Goal: Information Seeking & Learning: Learn about a topic

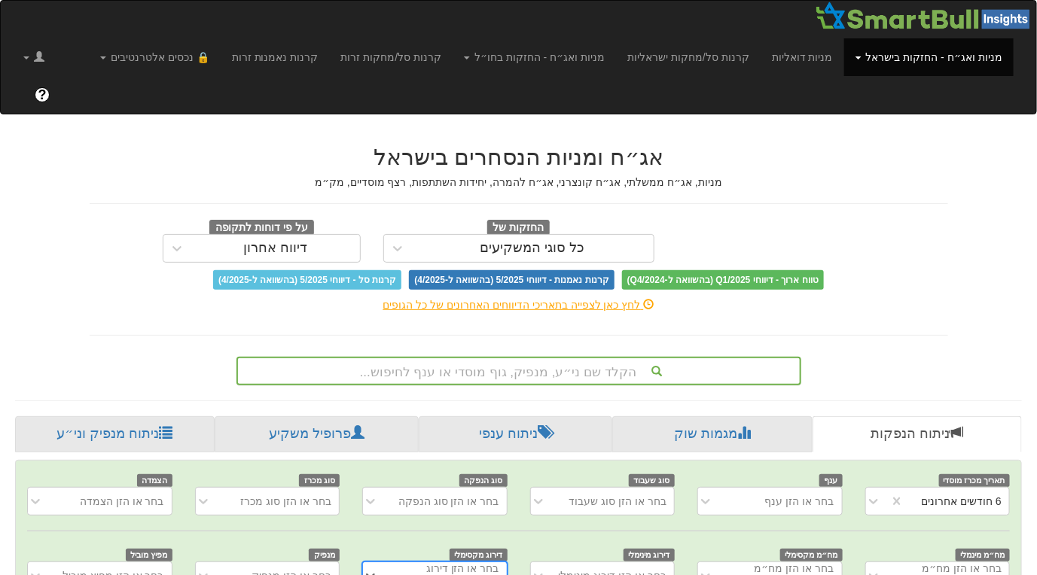
click at [462, 357] on div "הקלד שם ני״ע, מנפיק, גוף מוסדי או ענף לחיפוש..." at bounding box center [519, 371] width 565 height 29
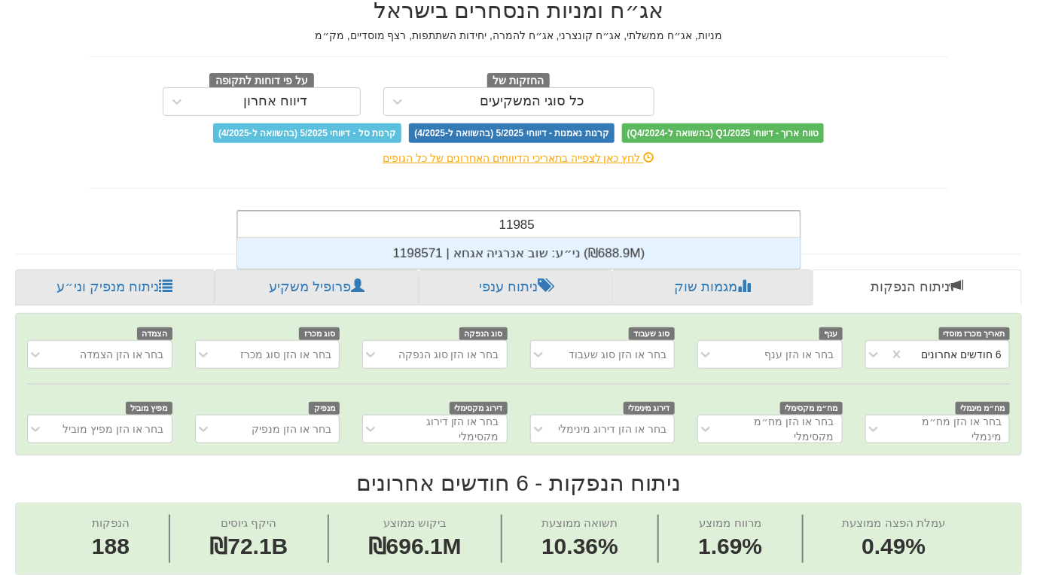
scroll to position [30, 0]
type input "1198571"
click at [524, 239] on div "ני״ע: ‏שוב אנרגיה אגחא | 1198571 ‎(₪688.9M)‎" at bounding box center [518, 254] width 563 height 30
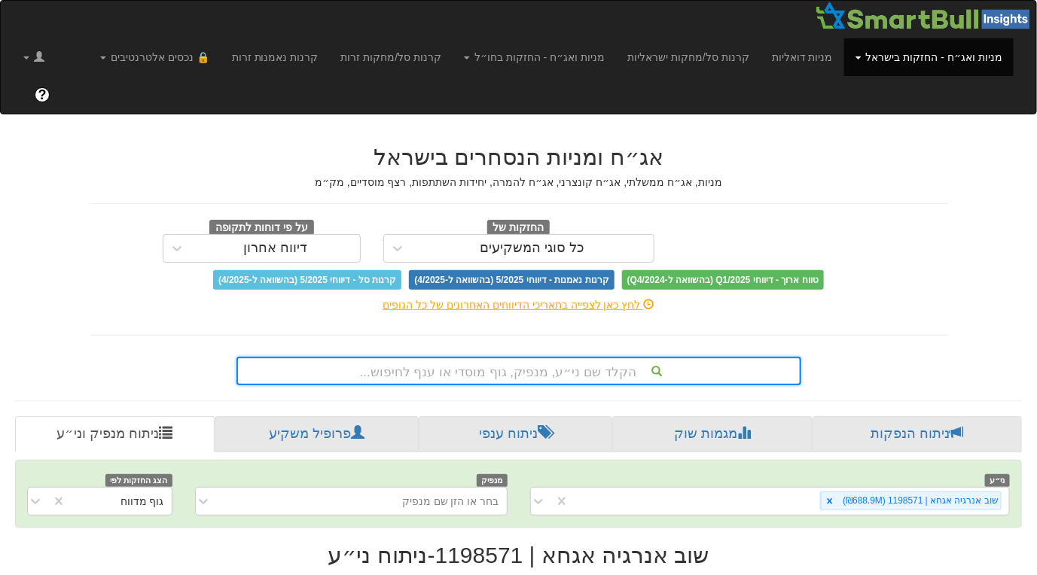
click at [923, 335] on hr at bounding box center [519, 335] width 859 height 1
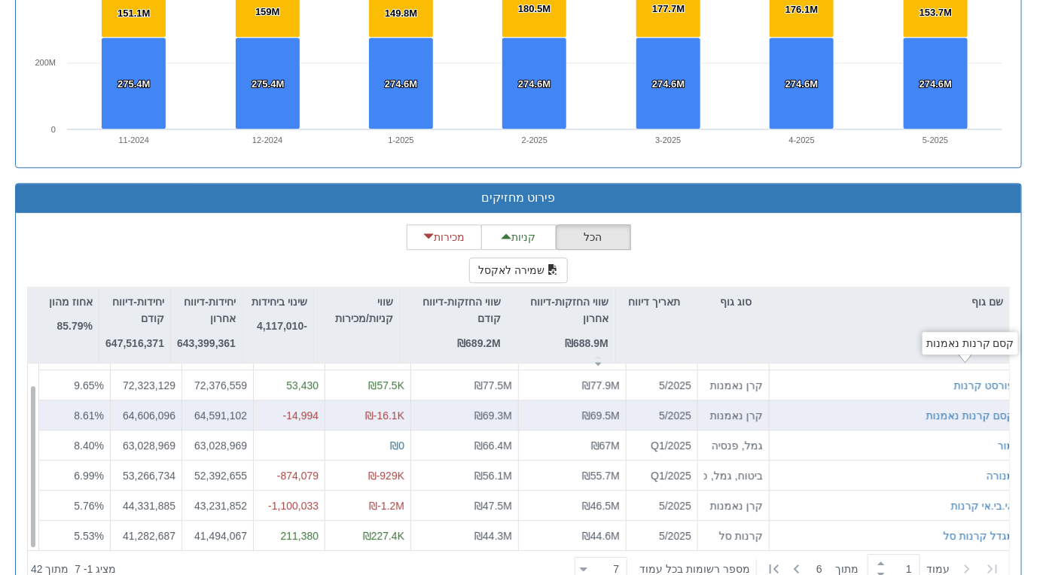
scroll to position [1259, 0]
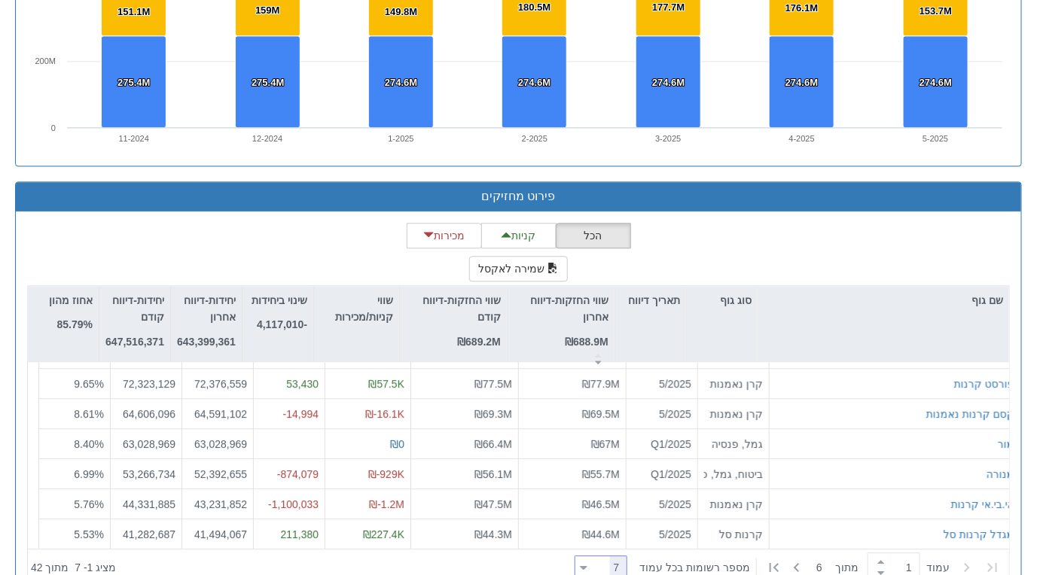
click at [588, 566] on icon at bounding box center [584, 568] width 7 height 4
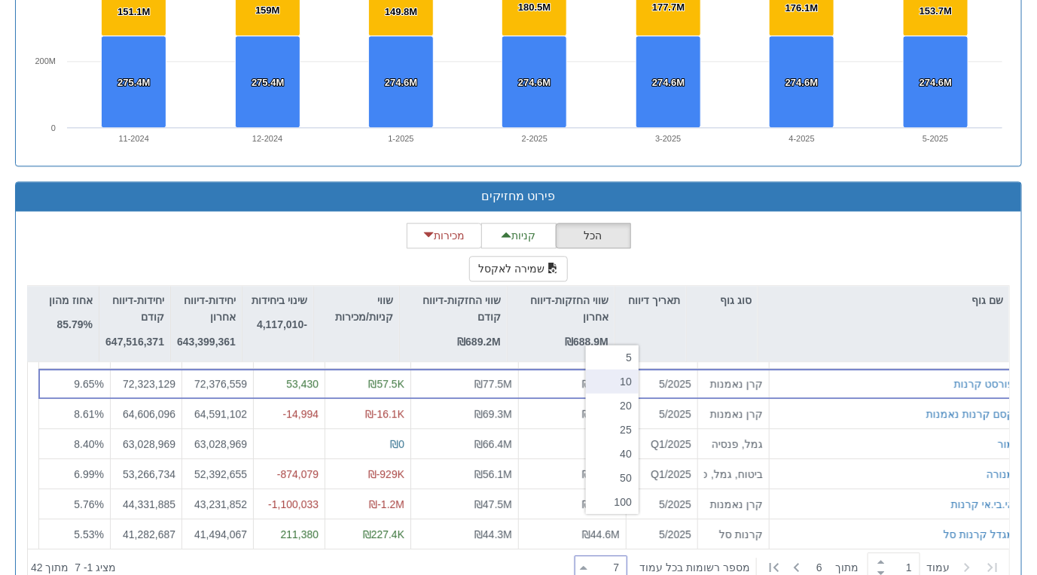
click at [620, 386] on div "10" at bounding box center [612, 382] width 53 height 24
click at [588, 566] on icon at bounding box center [584, 568] width 7 height 4
click at [626, 449] on div "40" at bounding box center [612, 454] width 53 height 24
type input "40"
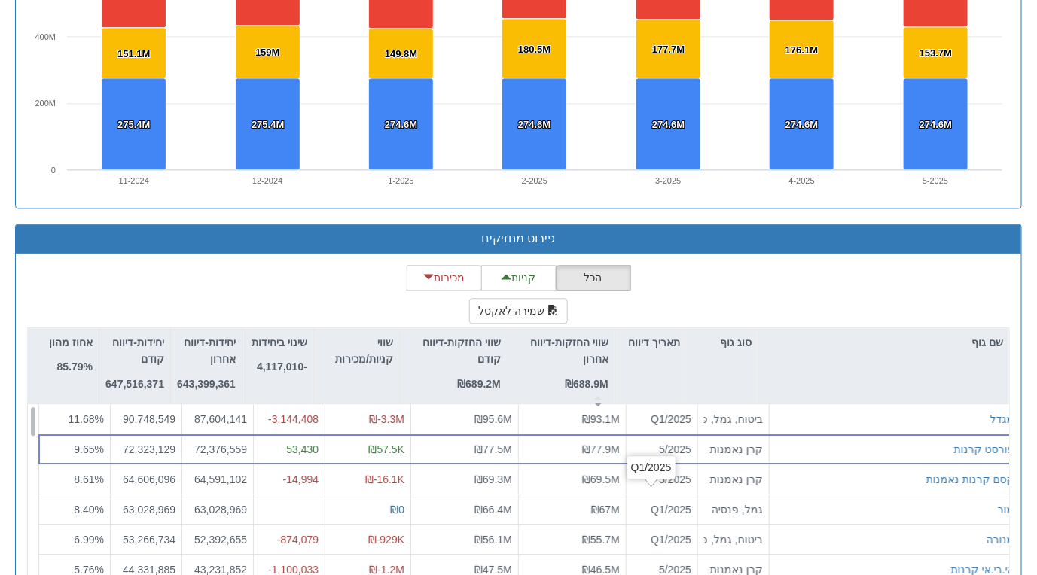
scroll to position [1158, 0]
